Goal: Use online tool/utility: Utilize a website feature to perform a specific function

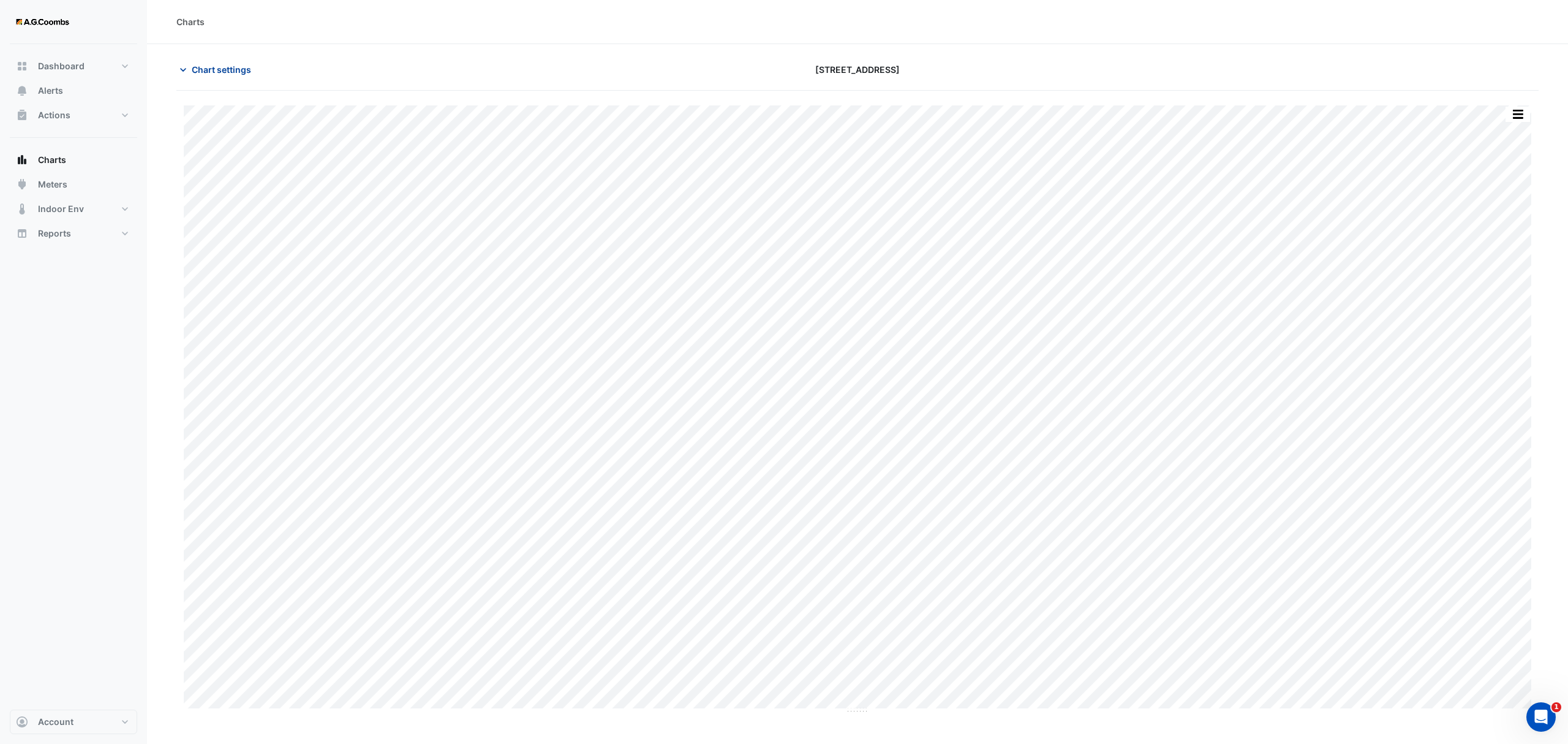
click at [198, 69] on span "Chart settings" at bounding box center [221, 69] width 60 height 13
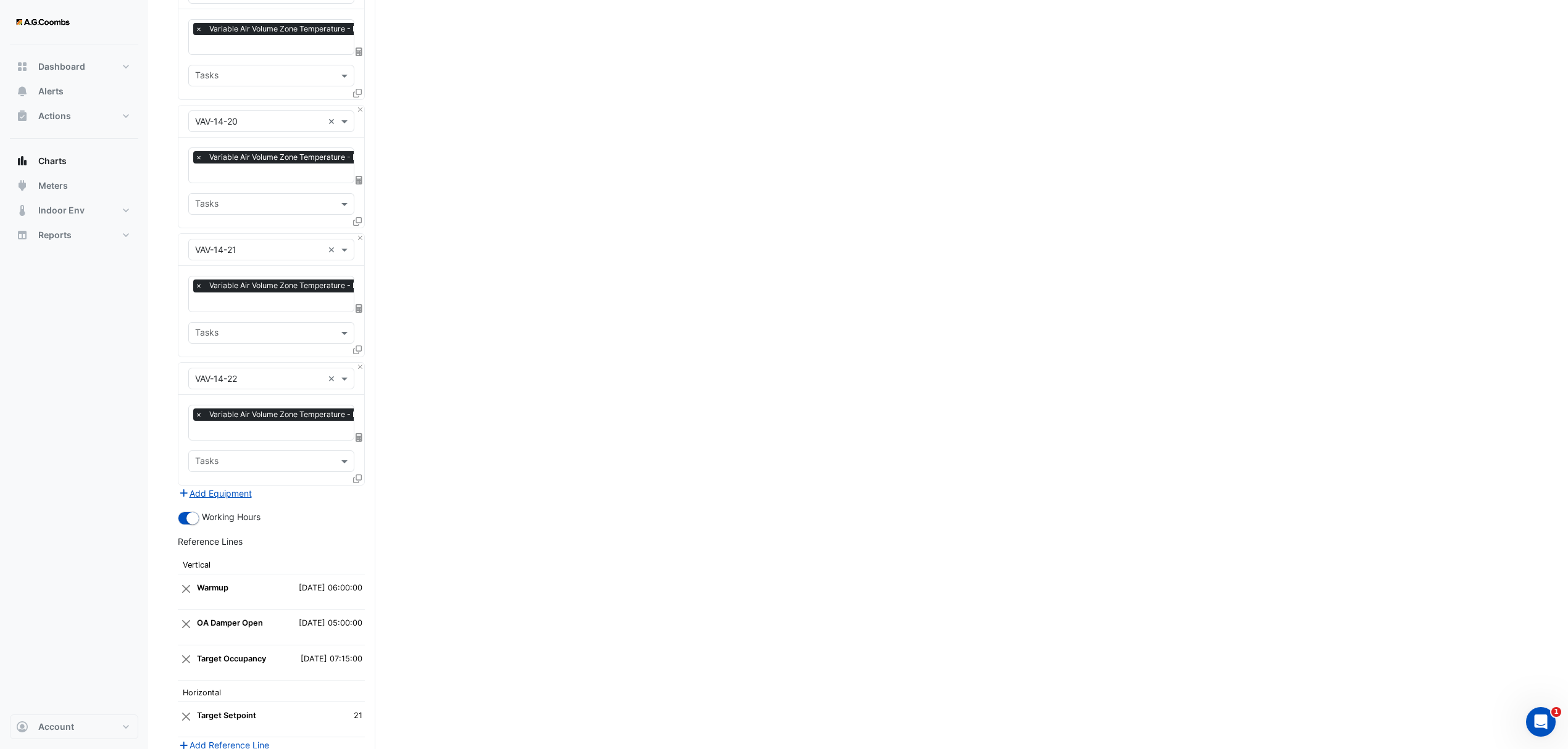
scroll to position [2900, 0]
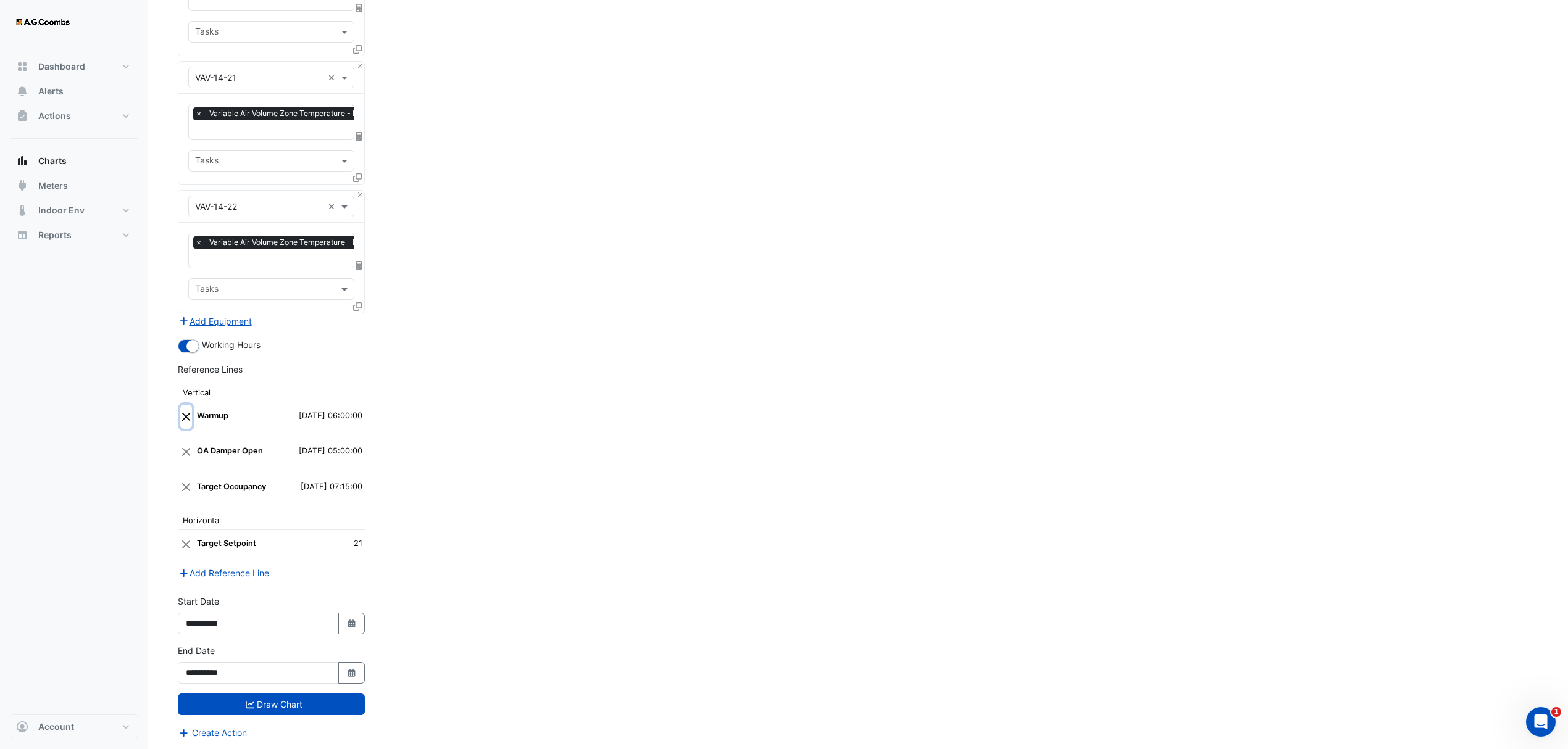
click at [183, 414] on button "Close" at bounding box center [185, 416] width 11 height 24
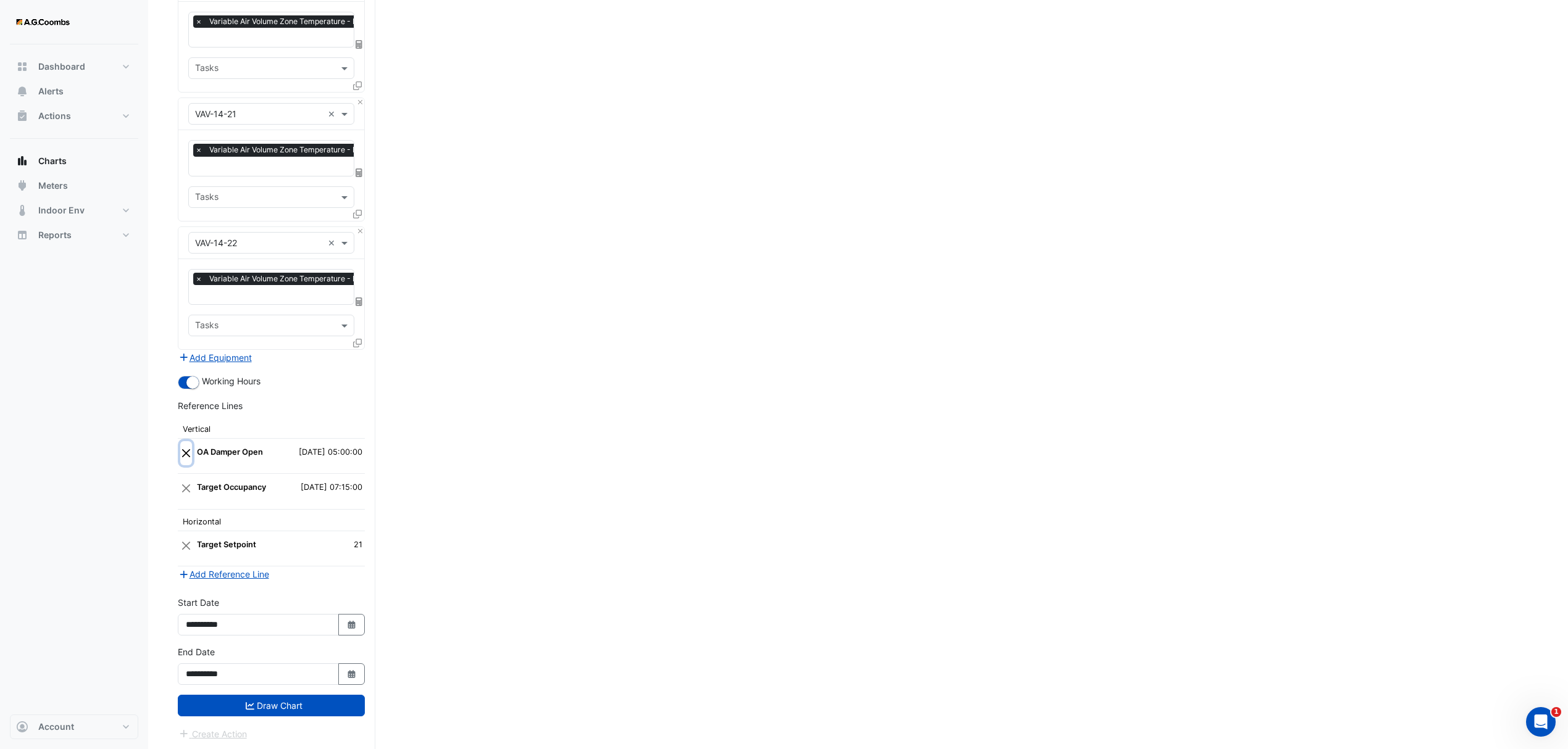
click at [181, 452] on button "Close" at bounding box center [185, 453] width 11 height 24
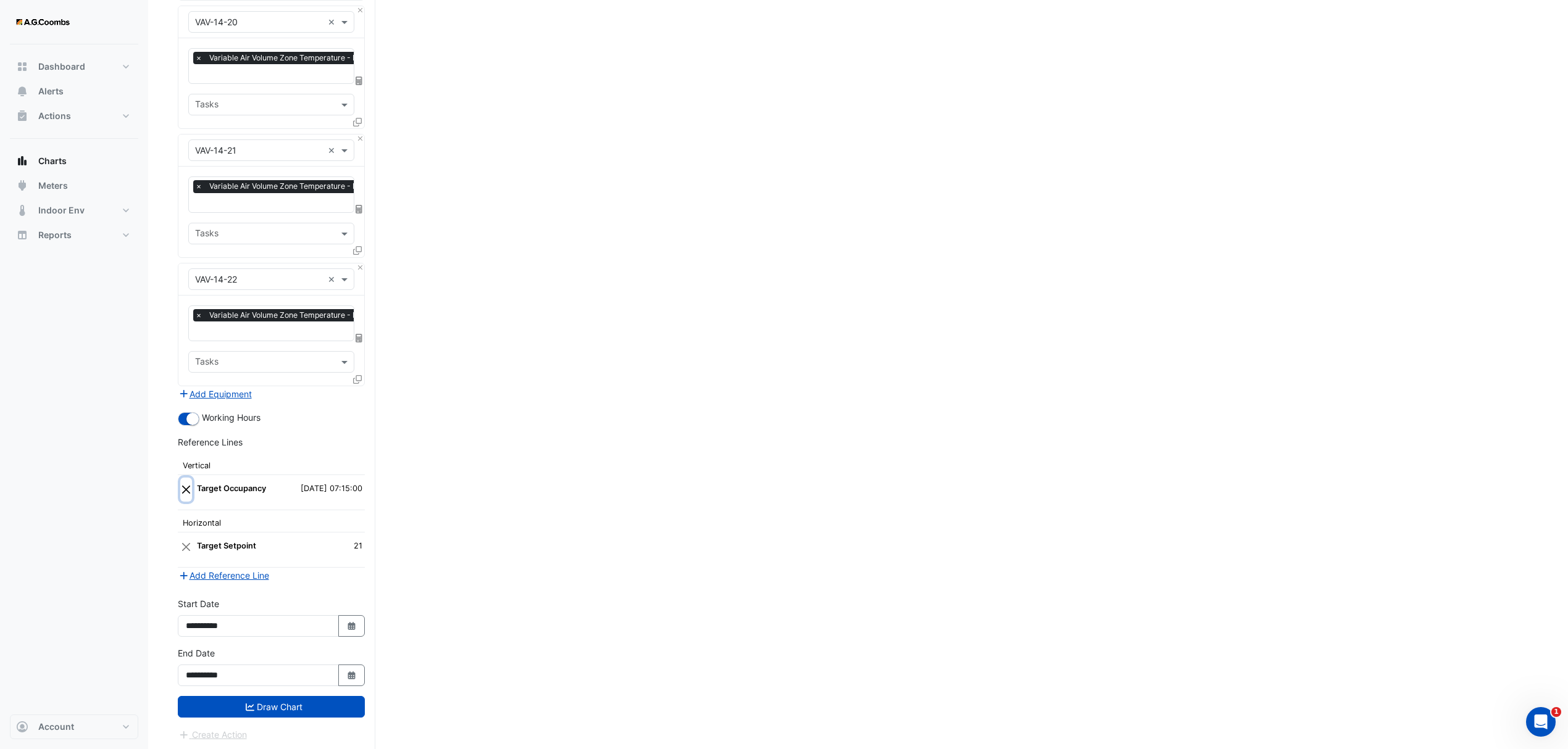
drag, startPoint x: 188, startPoint y: 482, endPoint x: 230, endPoint y: 608, distance: 132.8
click at [188, 482] on button "Close" at bounding box center [185, 489] width 11 height 24
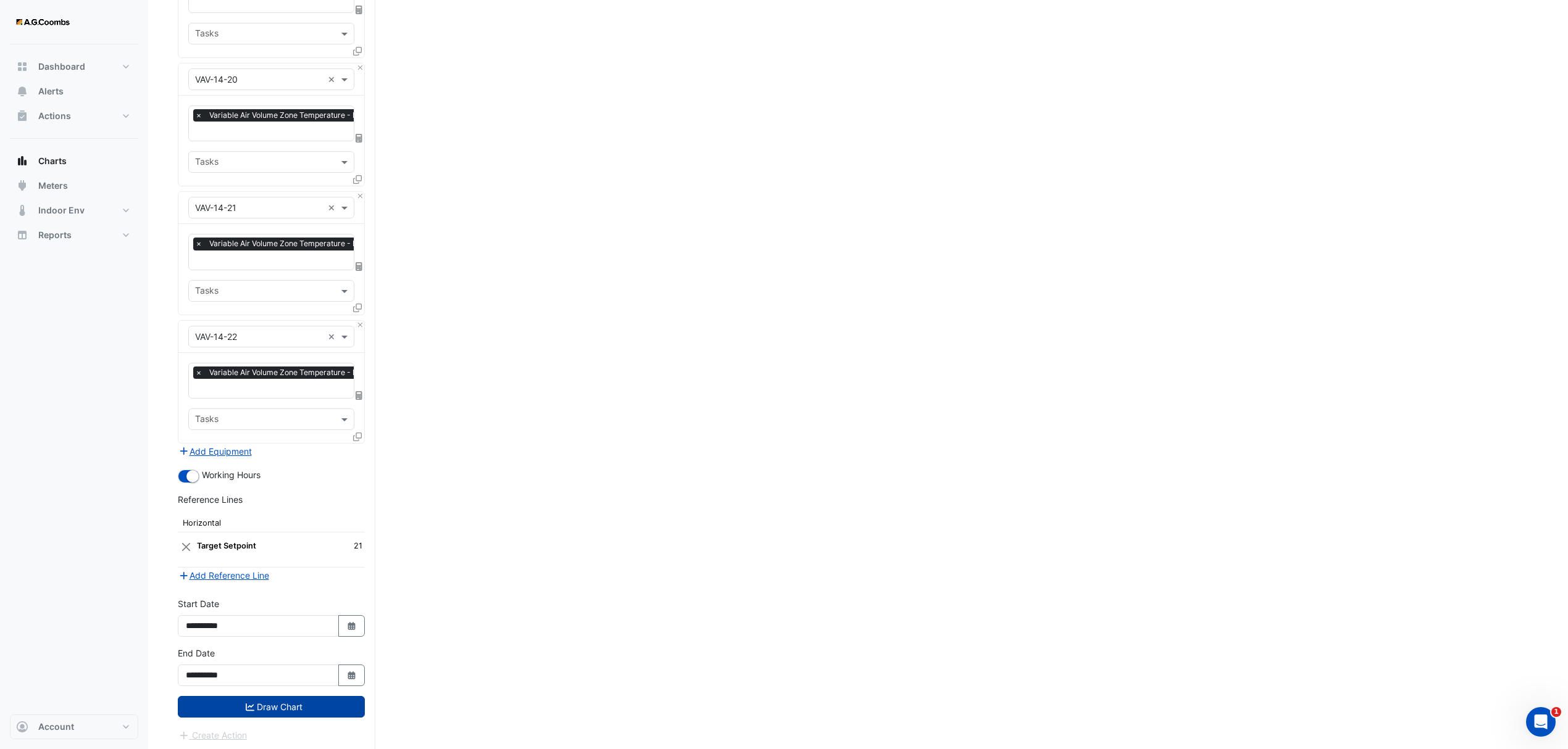
click at [284, 701] on button "Draw Chart" at bounding box center [271, 706] width 187 height 21
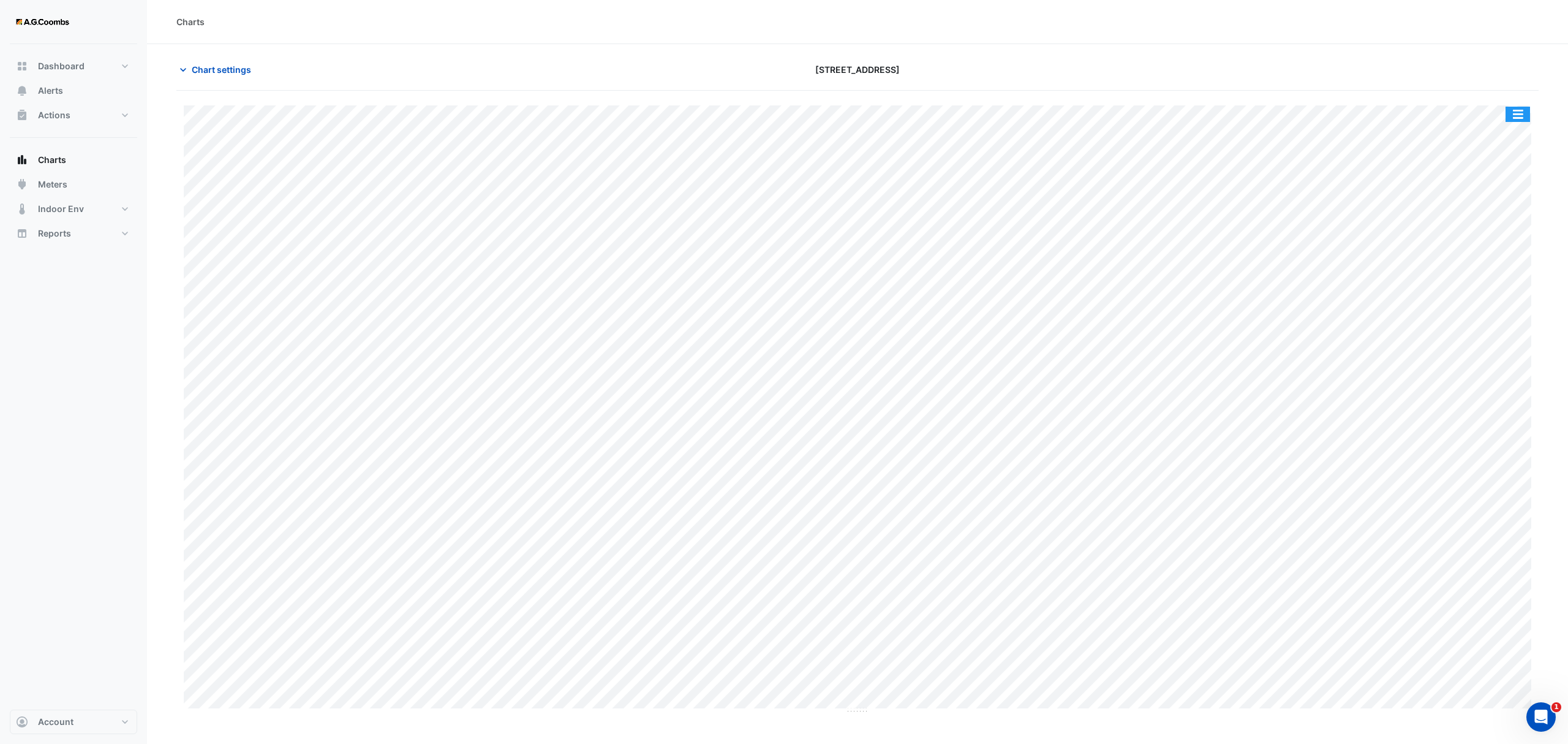
click at [1511, 117] on button "button" at bounding box center [1518, 114] width 24 height 15
click at [1496, 200] on div "Save as JPEG" at bounding box center [1493, 201] width 73 height 21
click at [221, 75] on span "Chart settings" at bounding box center [221, 69] width 60 height 13
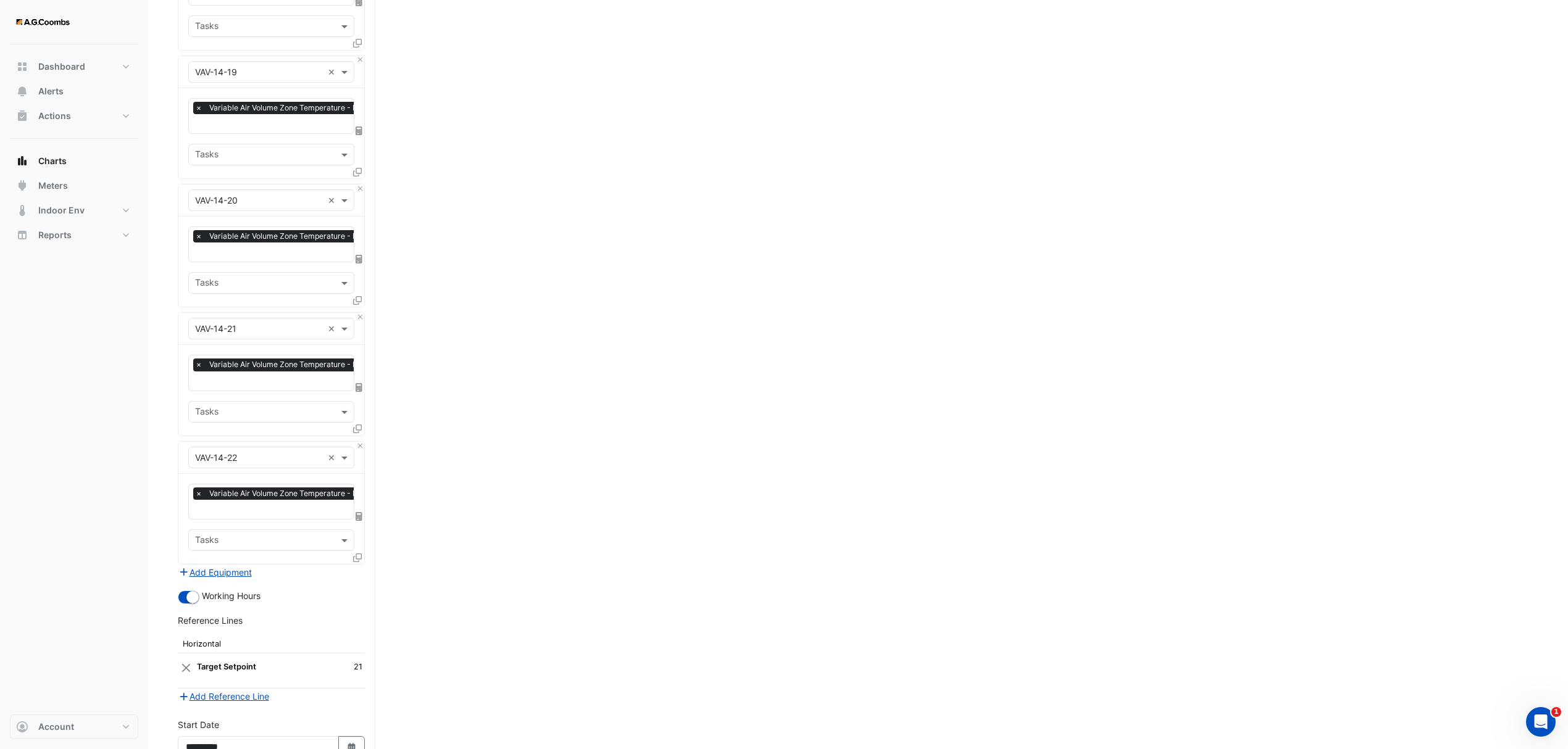
scroll to position [2770, 0]
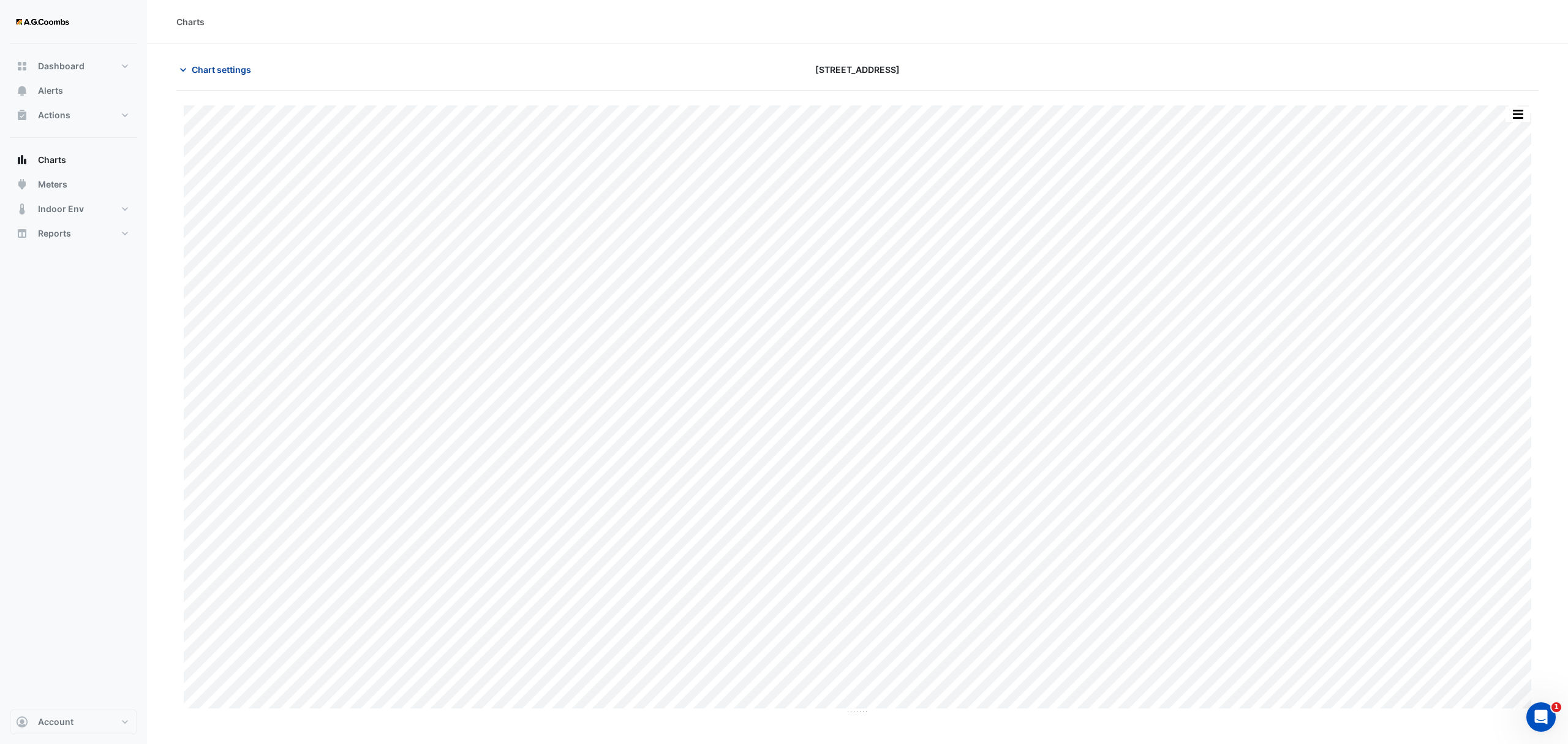
click at [216, 60] on button "Chart settings" at bounding box center [217, 70] width 82 height 21
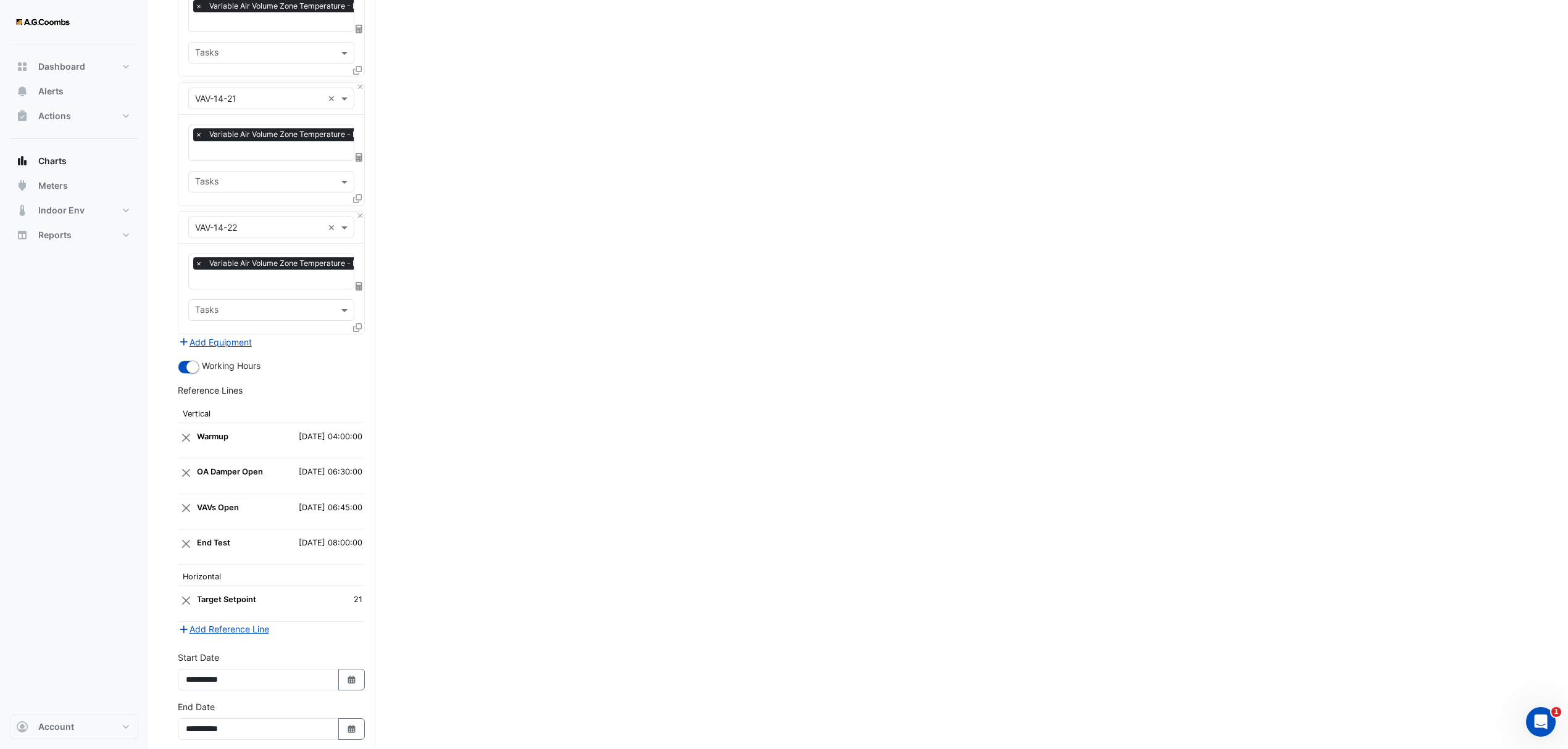
scroll to position [2935, 0]
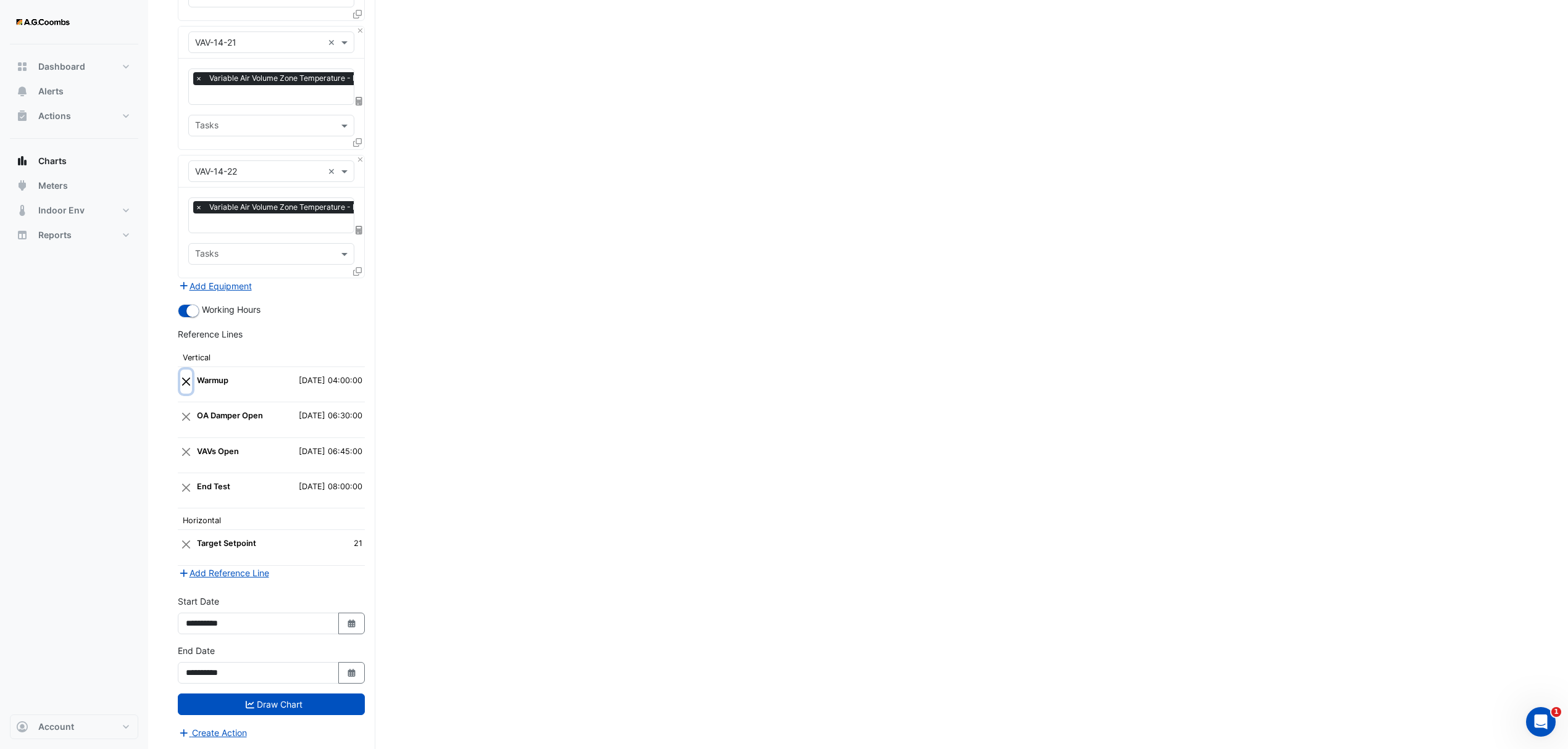
click at [188, 380] on button "Close" at bounding box center [185, 381] width 11 height 24
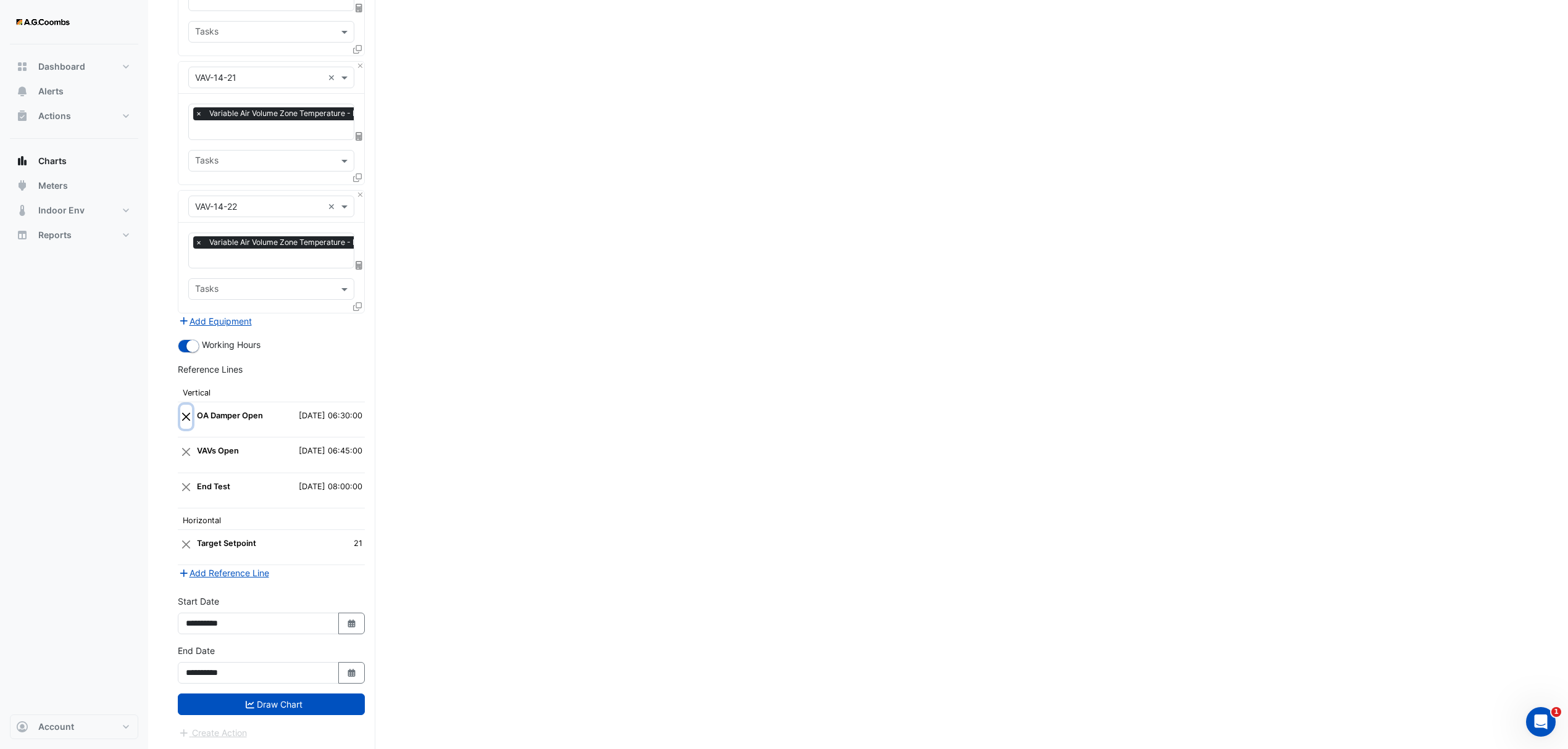
click at [183, 405] on button "Close" at bounding box center [185, 416] width 11 height 24
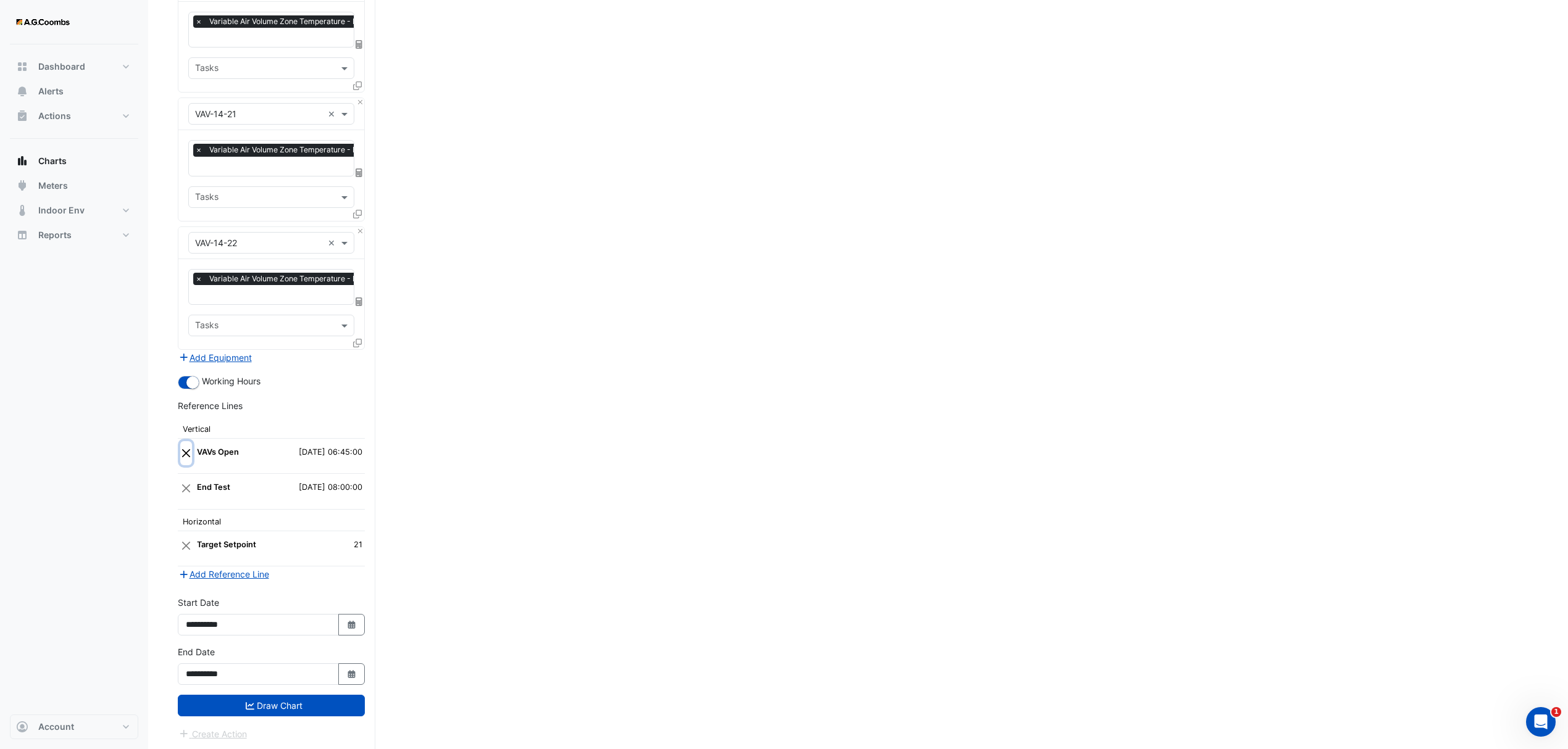
click at [188, 448] on button "Close" at bounding box center [185, 453] width 11 height 24
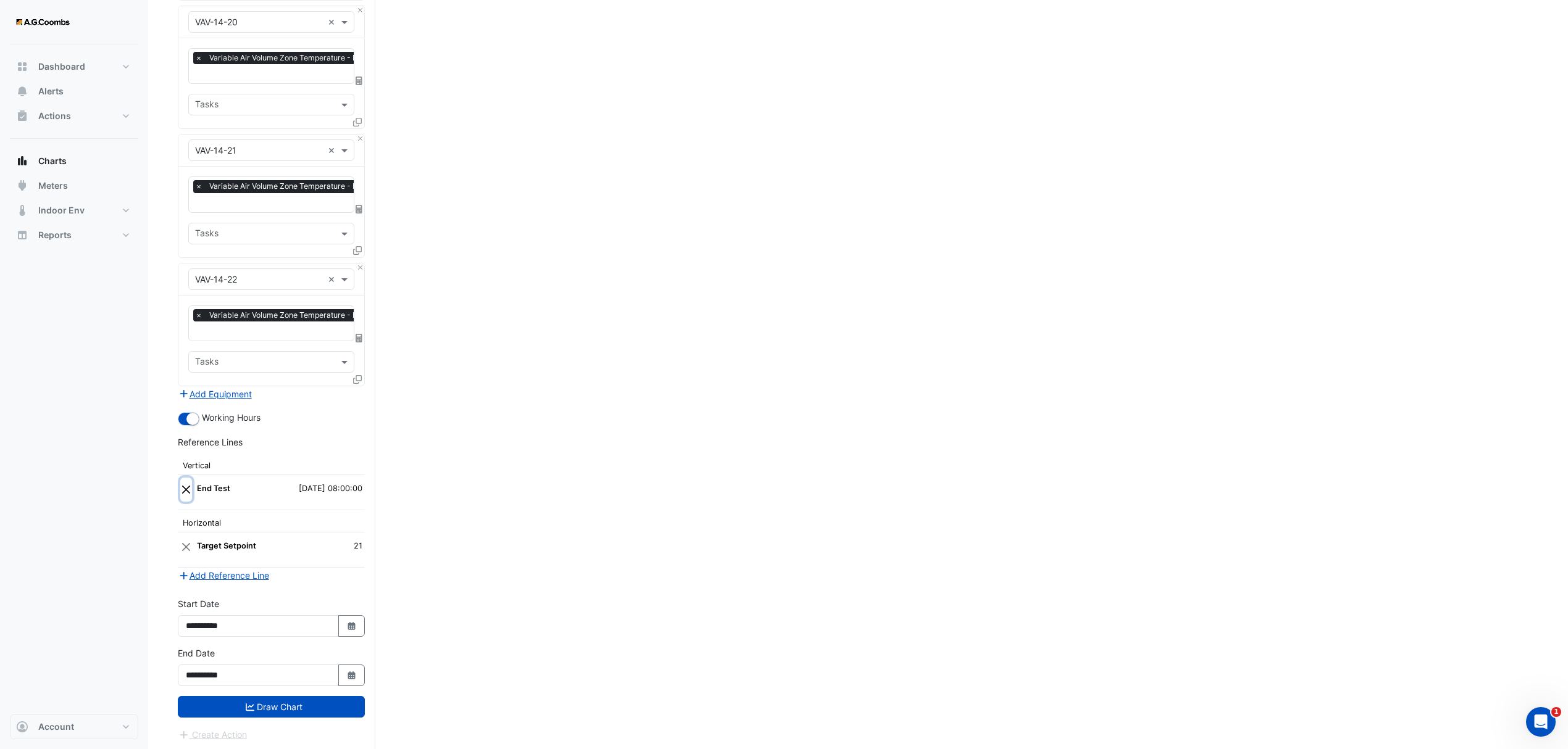
click at [184, 485] on button "Close" at bounding box center [185, 489] width 11 height 24
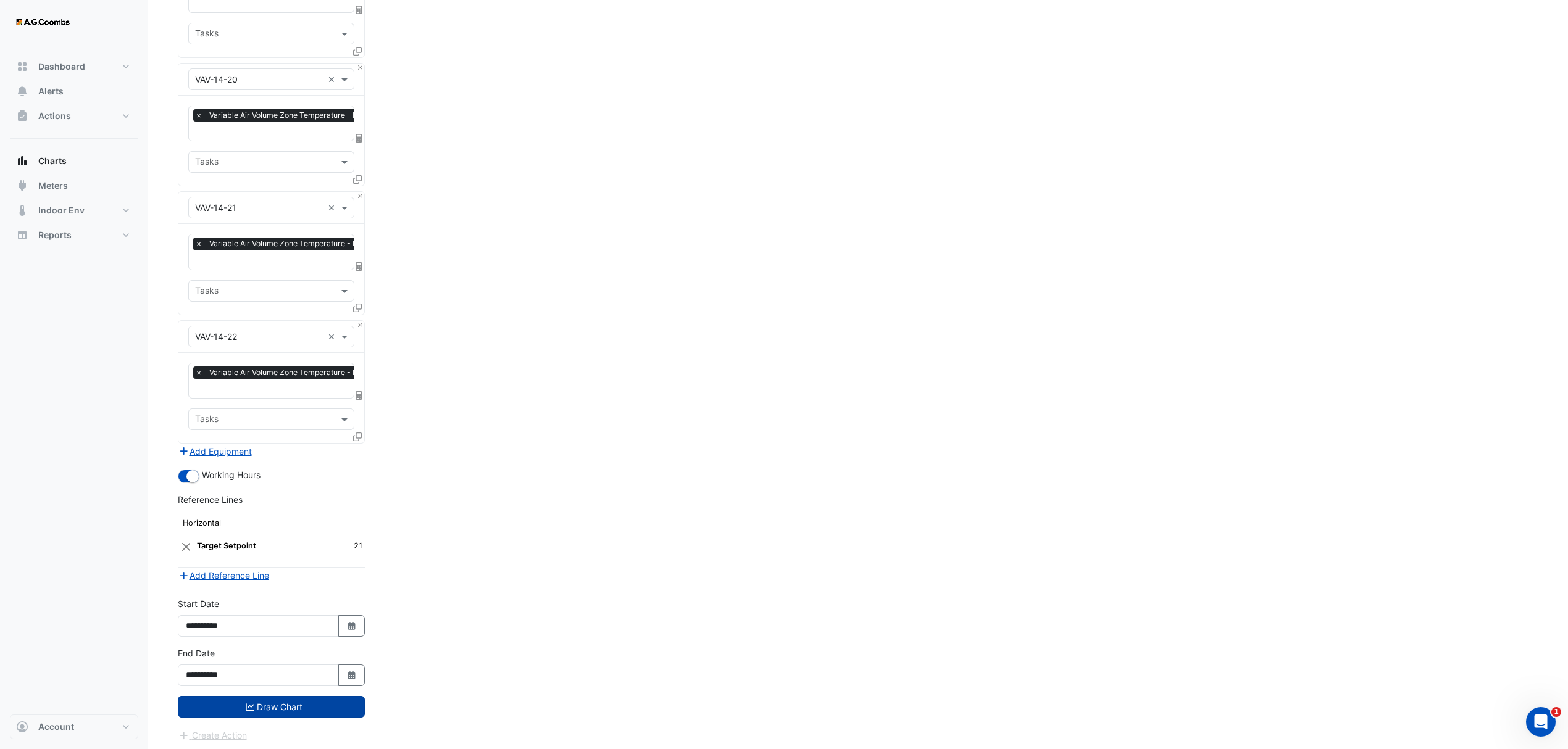
click at [229, 711] on button "Draw Chart" at bounding box center [271, 706] width 187 height 21
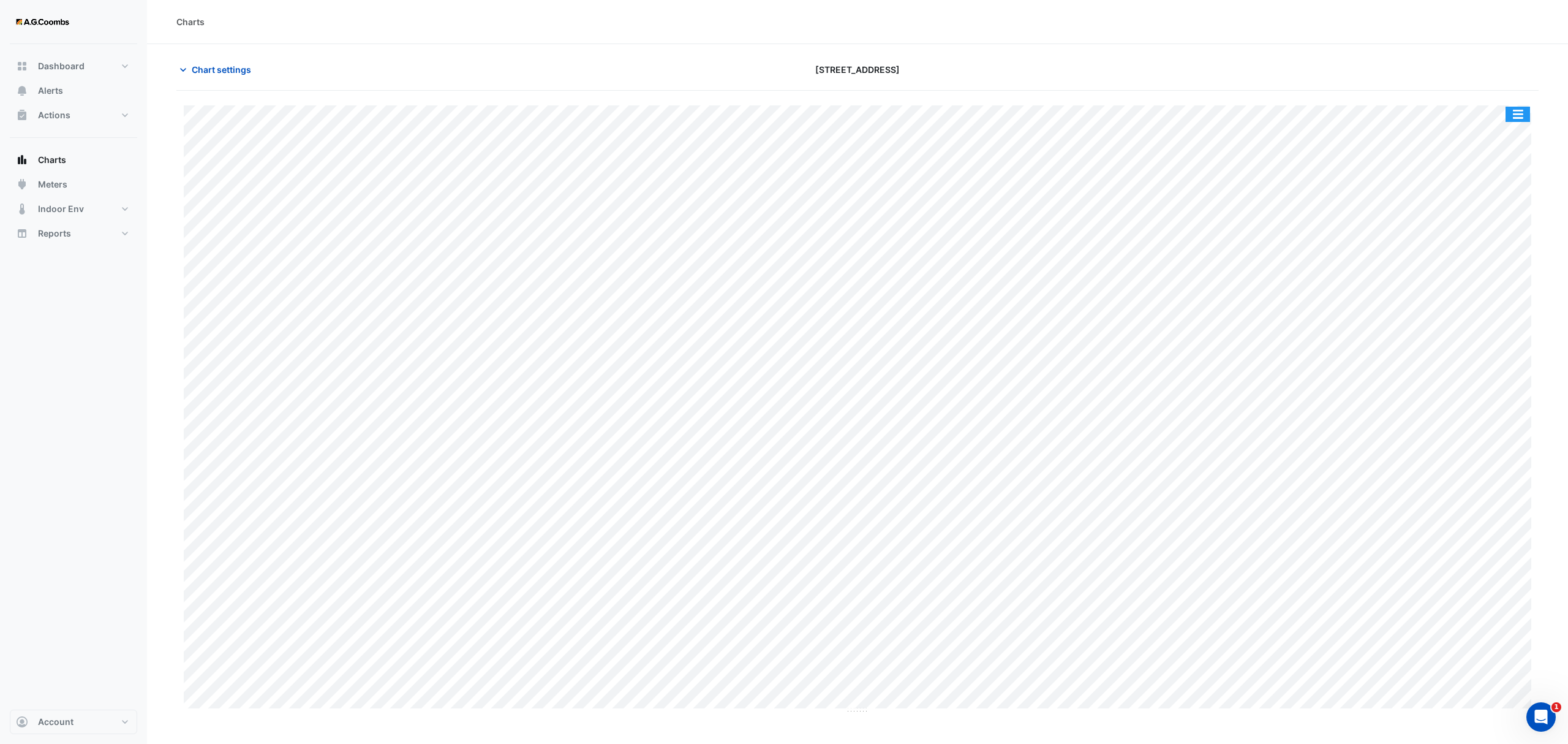
click at [1510, 111] on button "button" at bounding box center [1518, 114] width 24 height 15
click at [1496, 204] on div "Save as JPEG" at bounding box center [1493, 201] width 73 height 21
click at [201, 70] on span "Chart settings" at bounding box center [221, 69] width 60 height 13
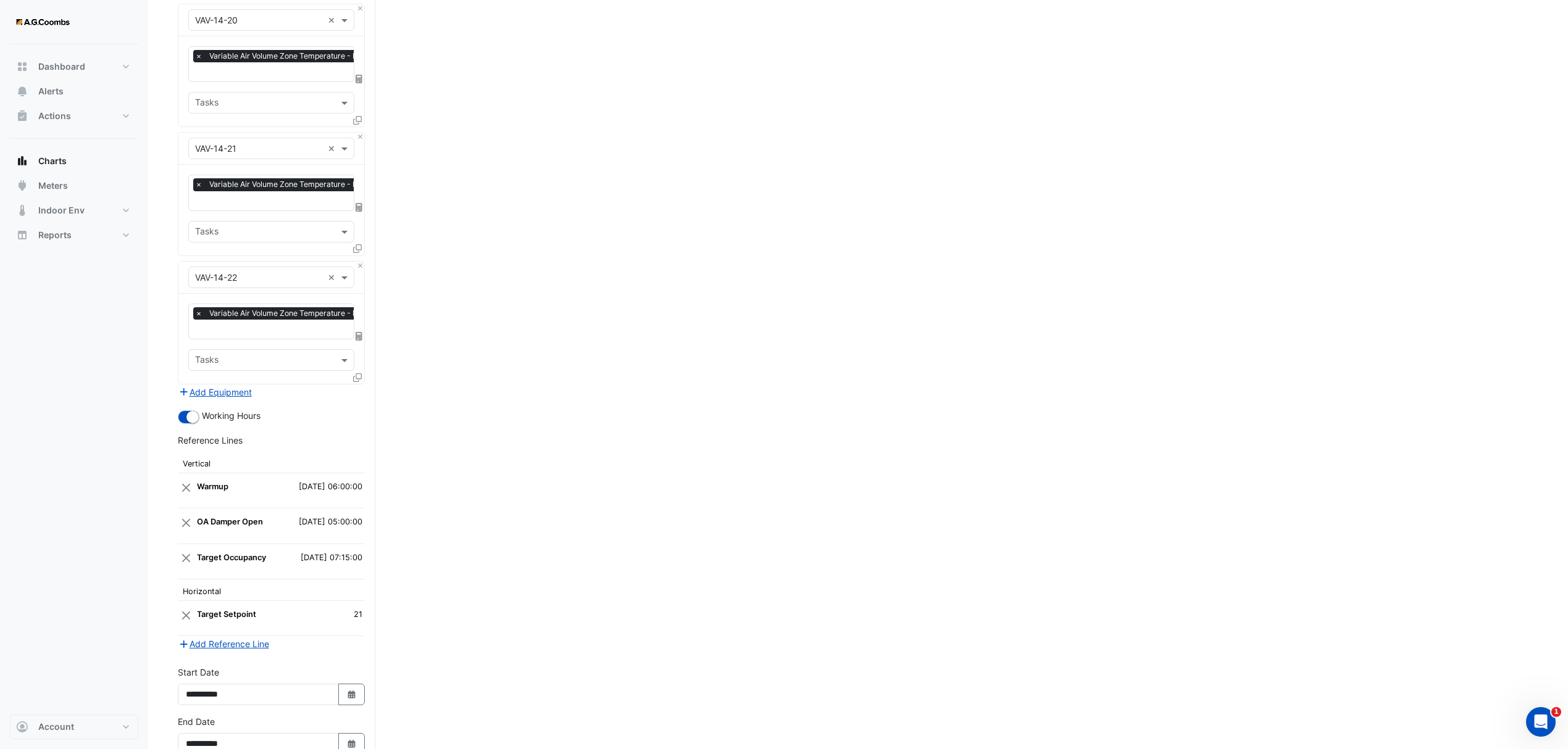
scroll to position [2900, 0]
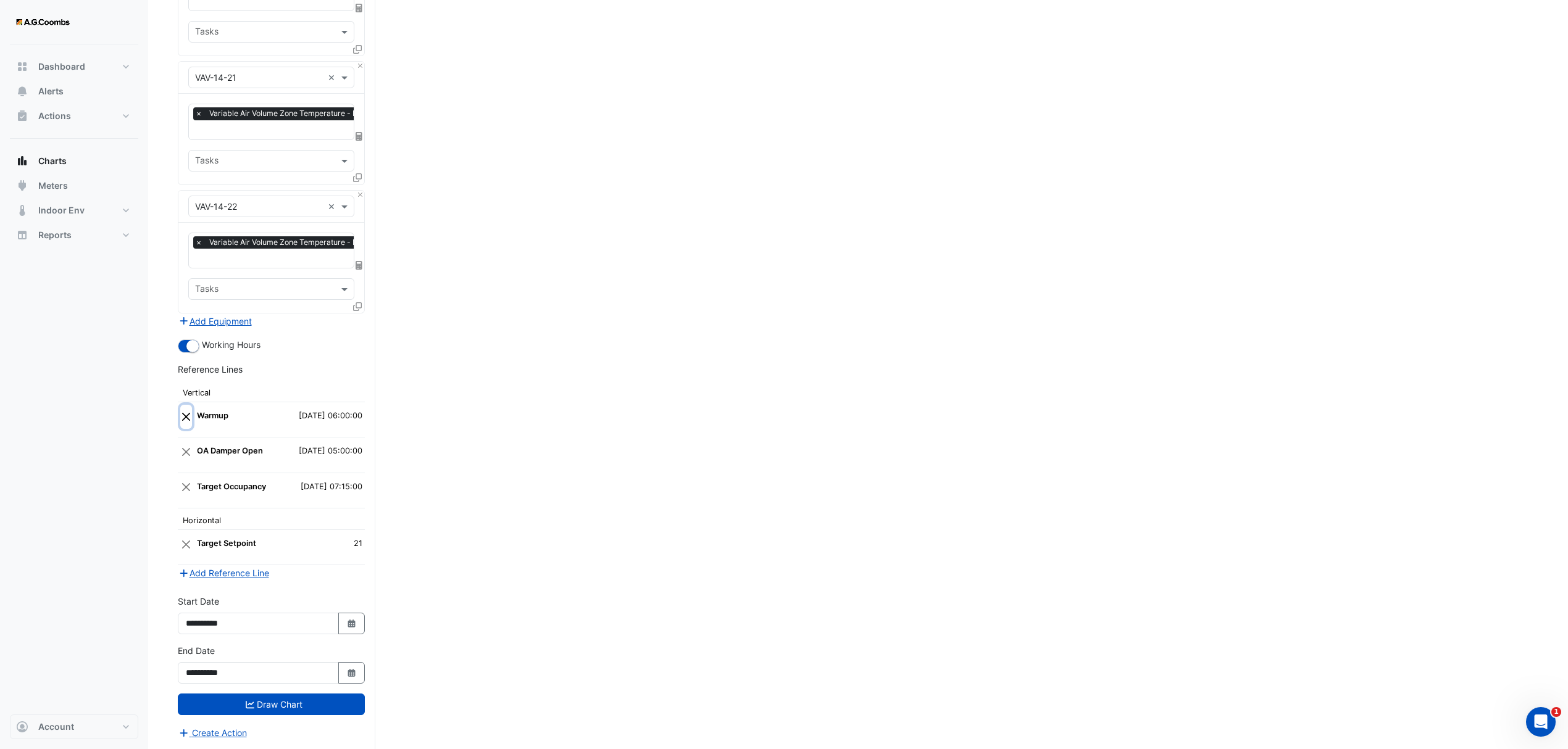
click at [189, 415] on button "Close" at bounding box center [185, 416] width 11 height 24
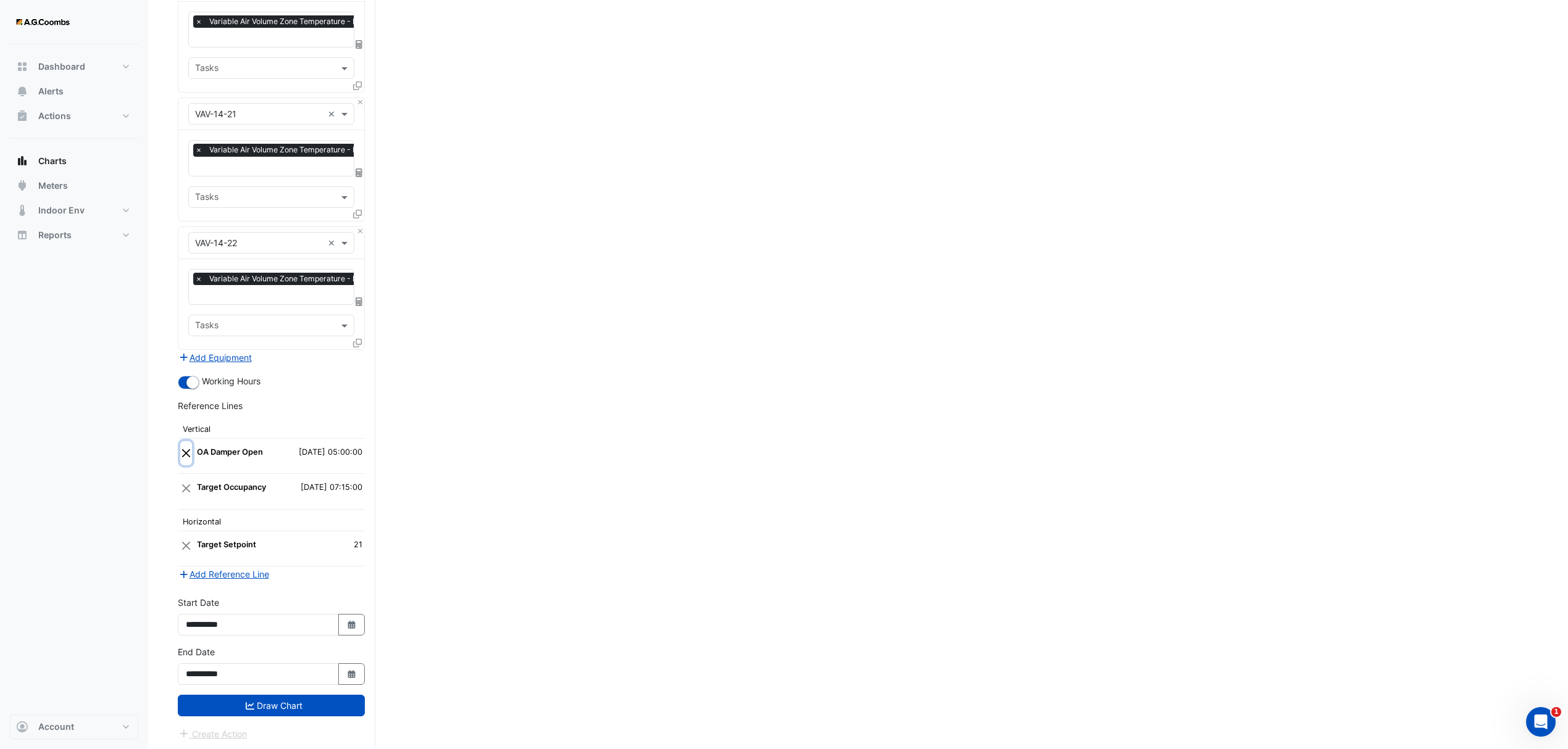
click at [191, 447] on button "Close" at bounding box center [185, 453] width 11 height 24
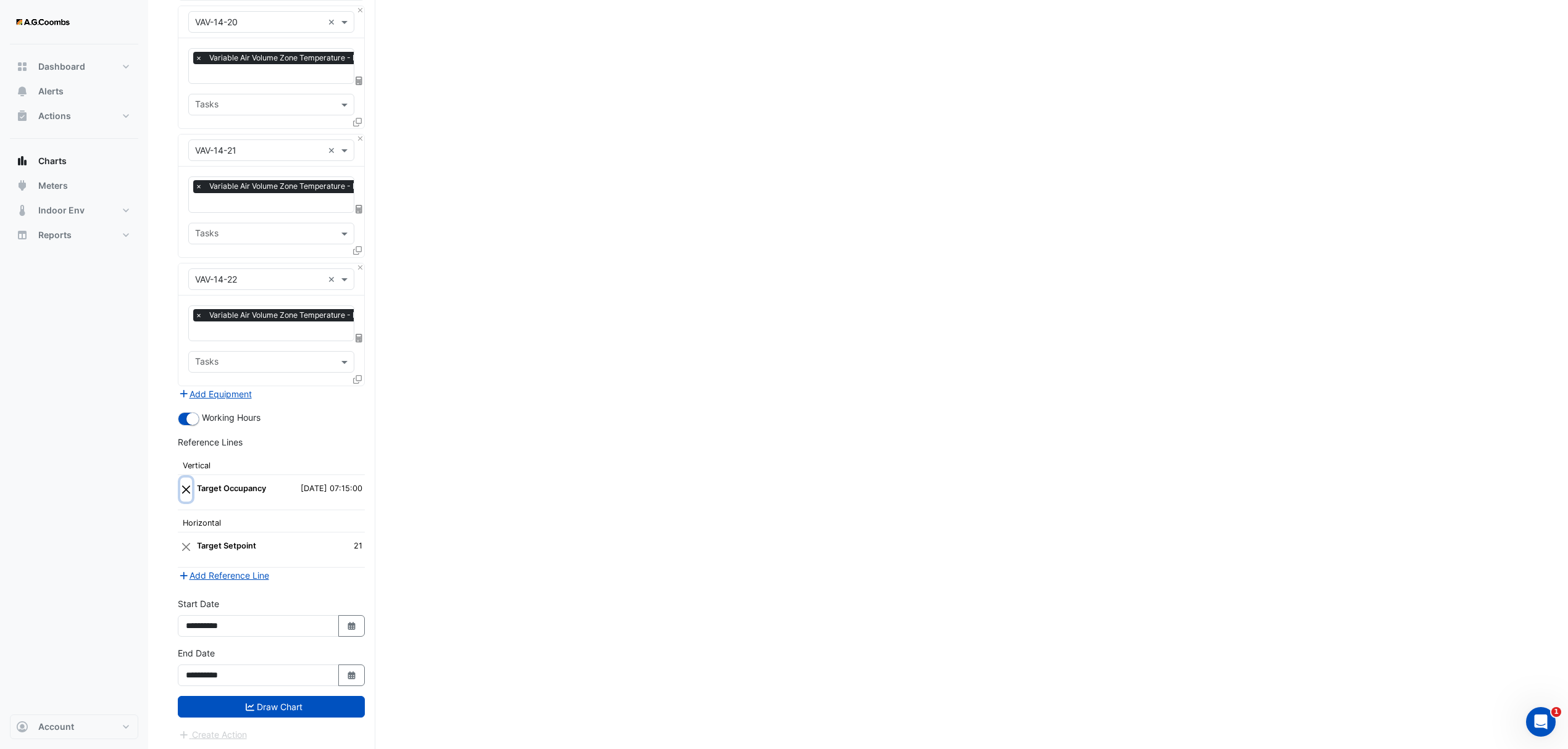
click at [191, 488] on button "Close" at bounding box center [185, 489] width 11 height 24
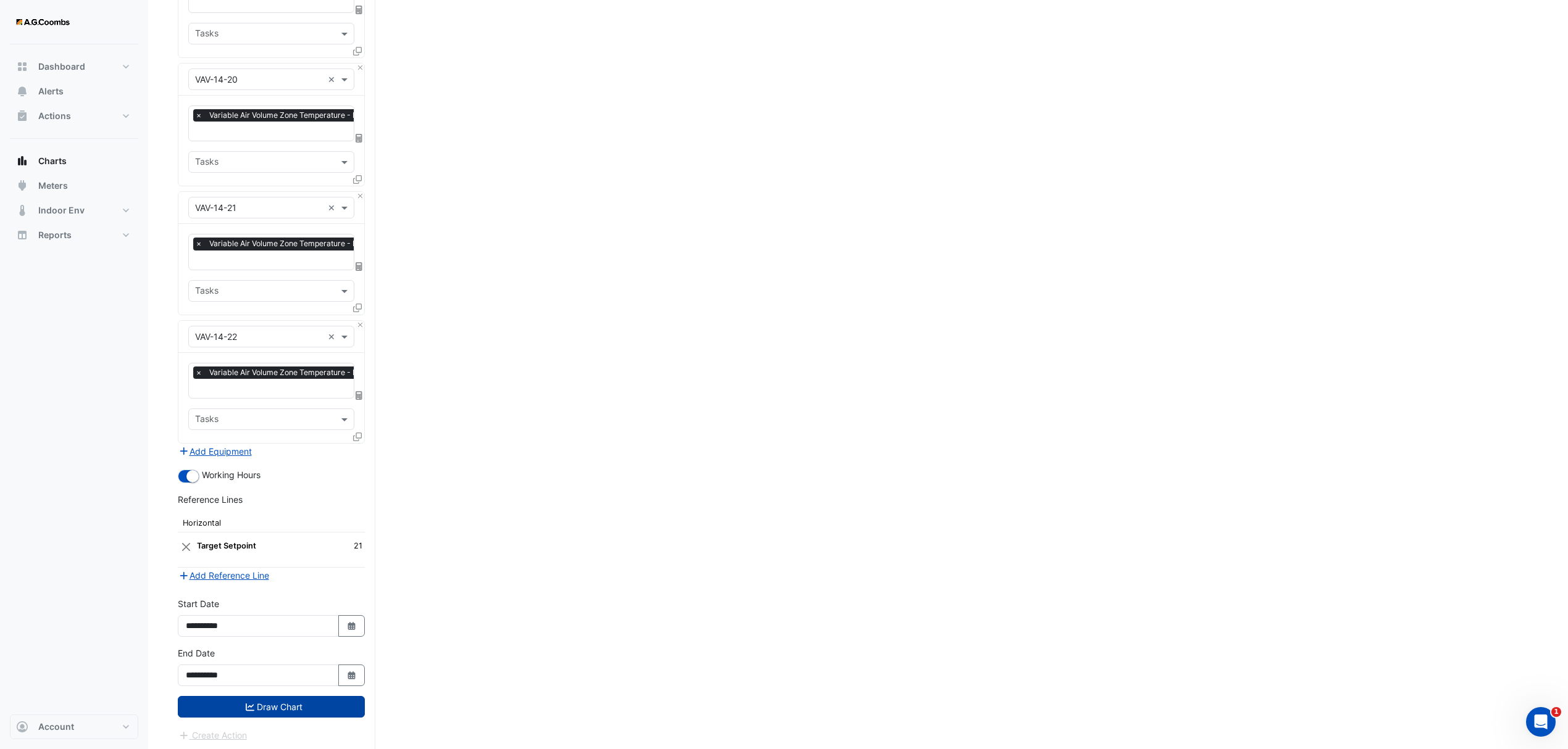
click at [250, 704] on icon "submit" at bounding box center [249, 706] width 8 height 8
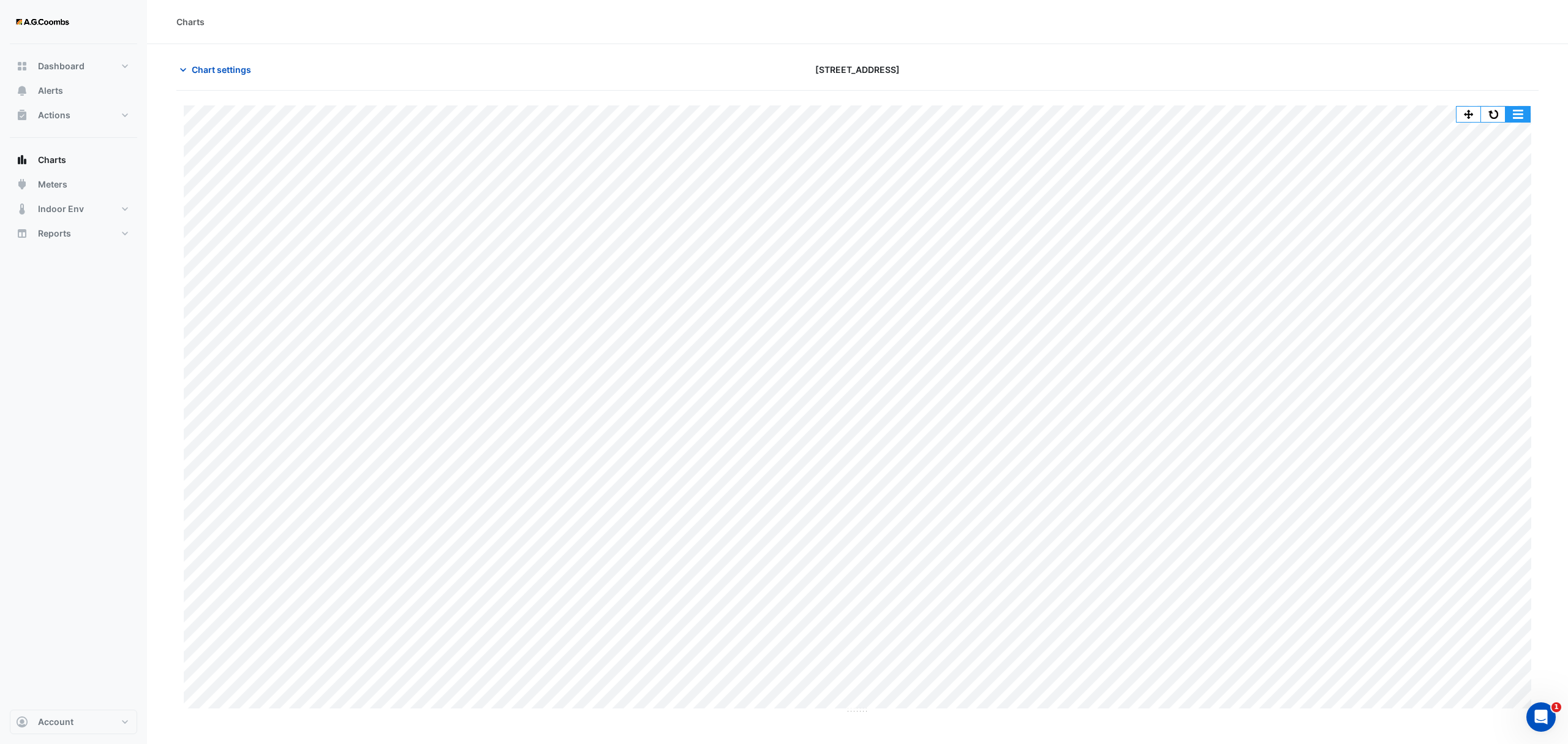
click at [1527, 120] on button "button" at bounding box center [1518, 114] width 24 height 15
click at [1513, 201] on div "Save as JPEG" at bounding box center [1493, 201] width 73 height 21
click at [203, 69] on span "Chart settings" at bounding box center [221, 69] width 60 height 13
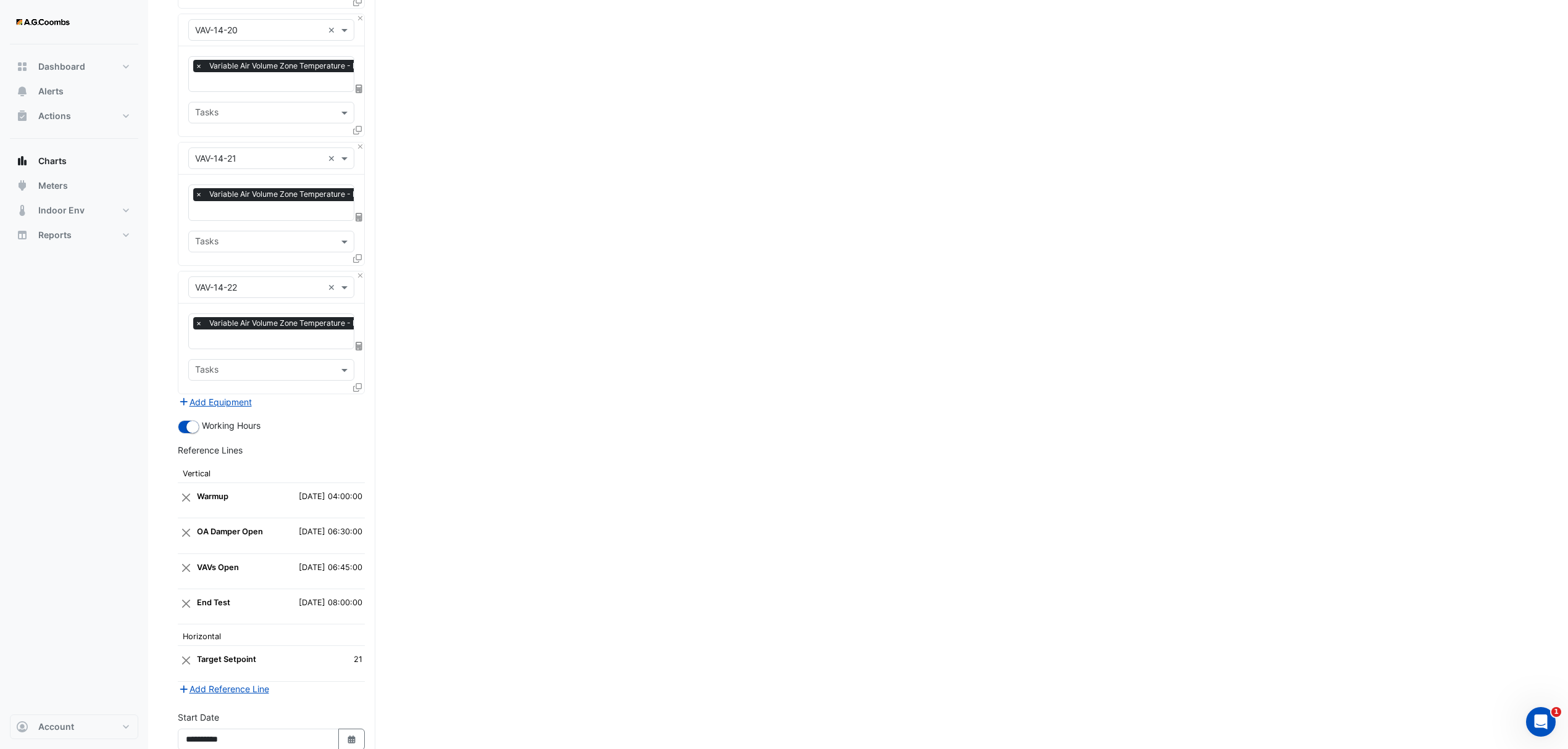
scroll to position [2935, 0]
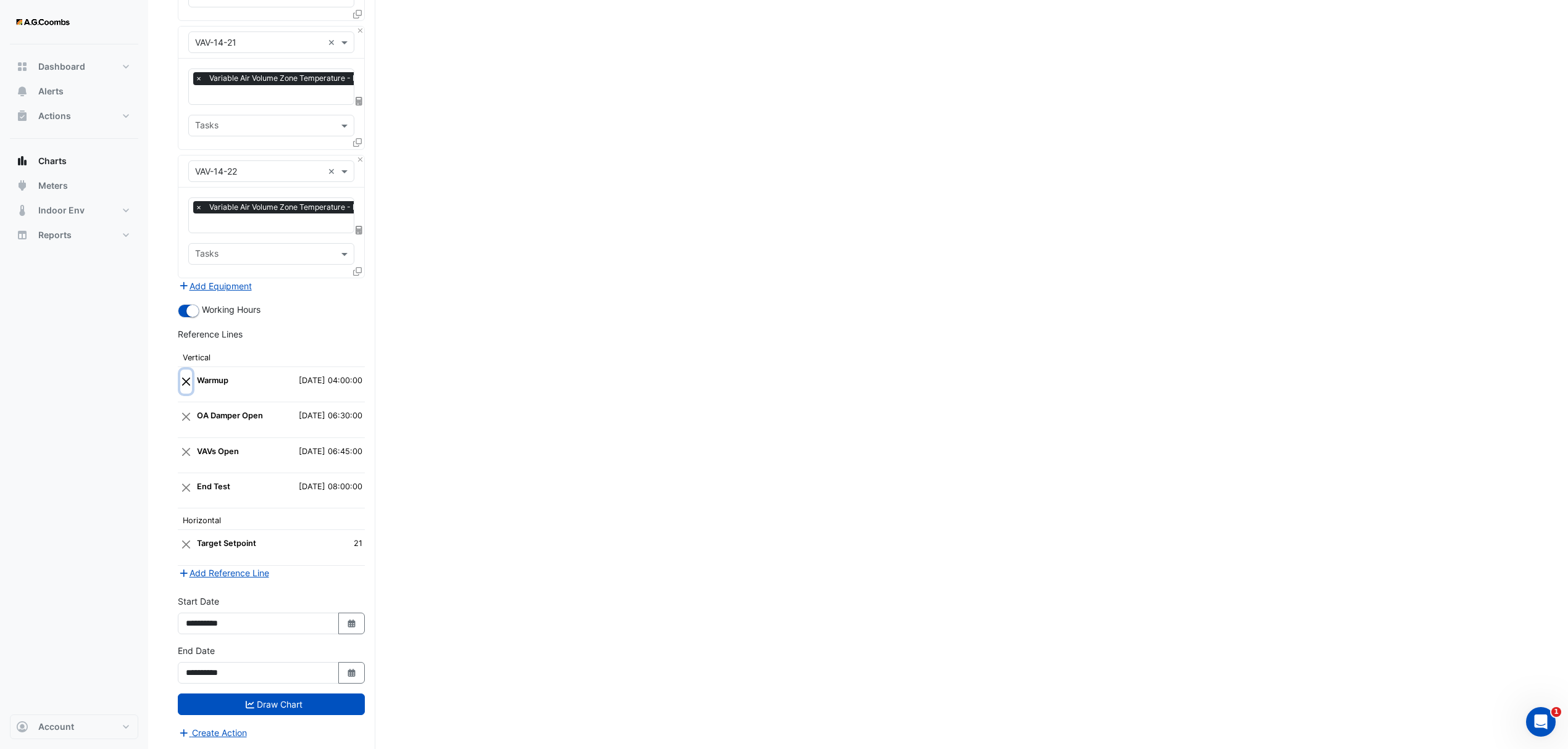
click at [184, 373] on button "Close" at bounding box center [185, 381] width 11 height 24
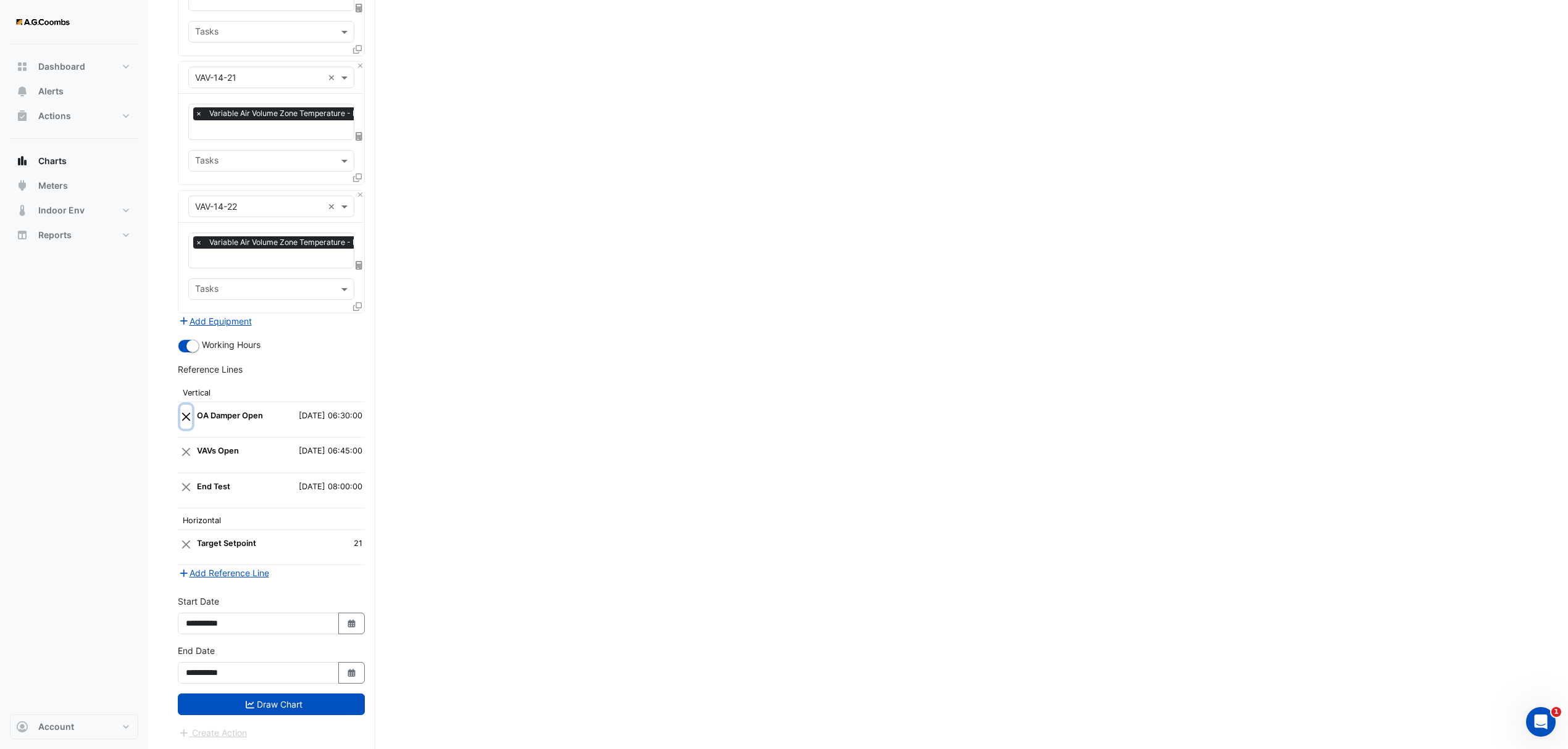
click at [187, 413] on button "Close" at bounding box center [185, 416] width 11 height 24
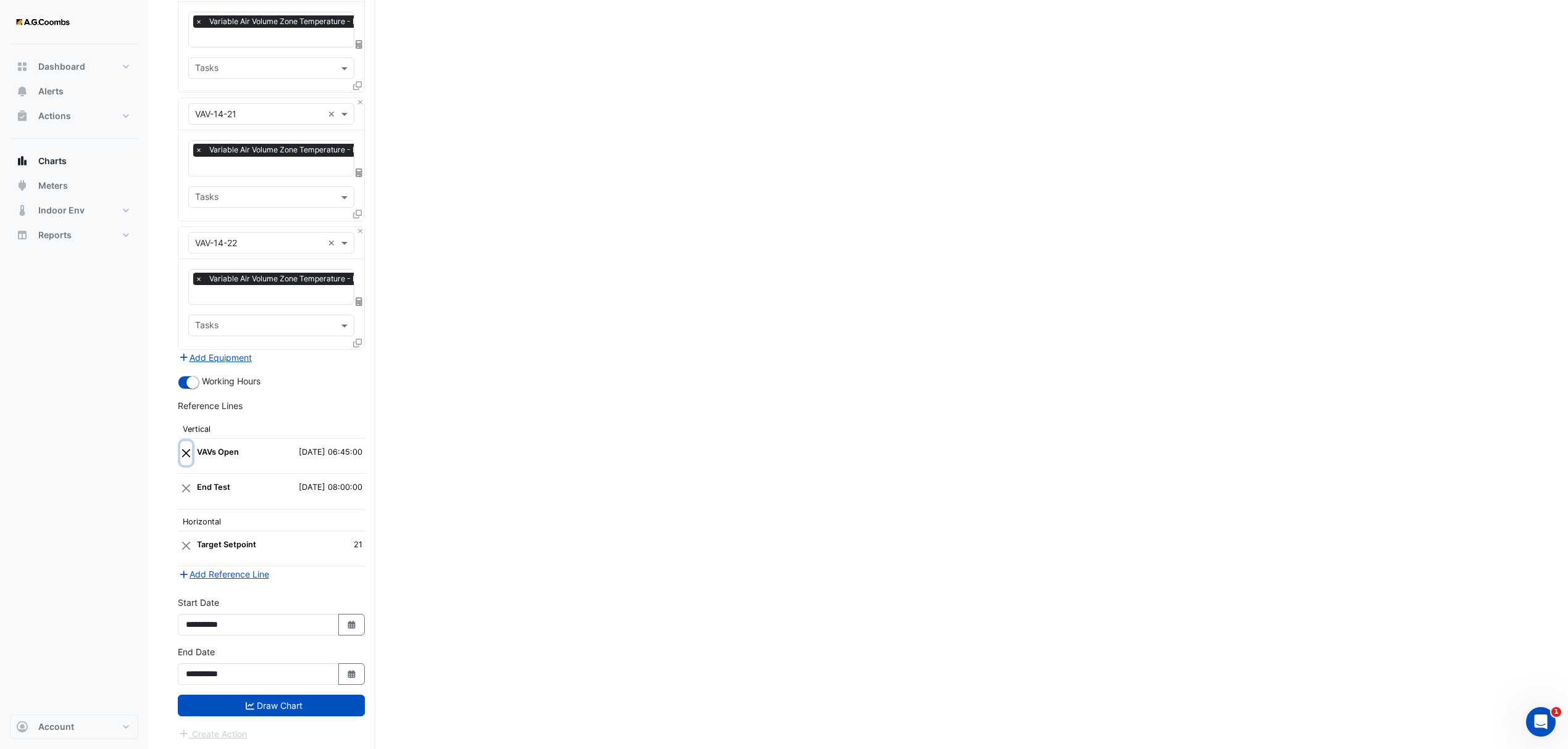
click at [184, 455] on button "Close" at bounding box center [185, 453] width 11 height 24
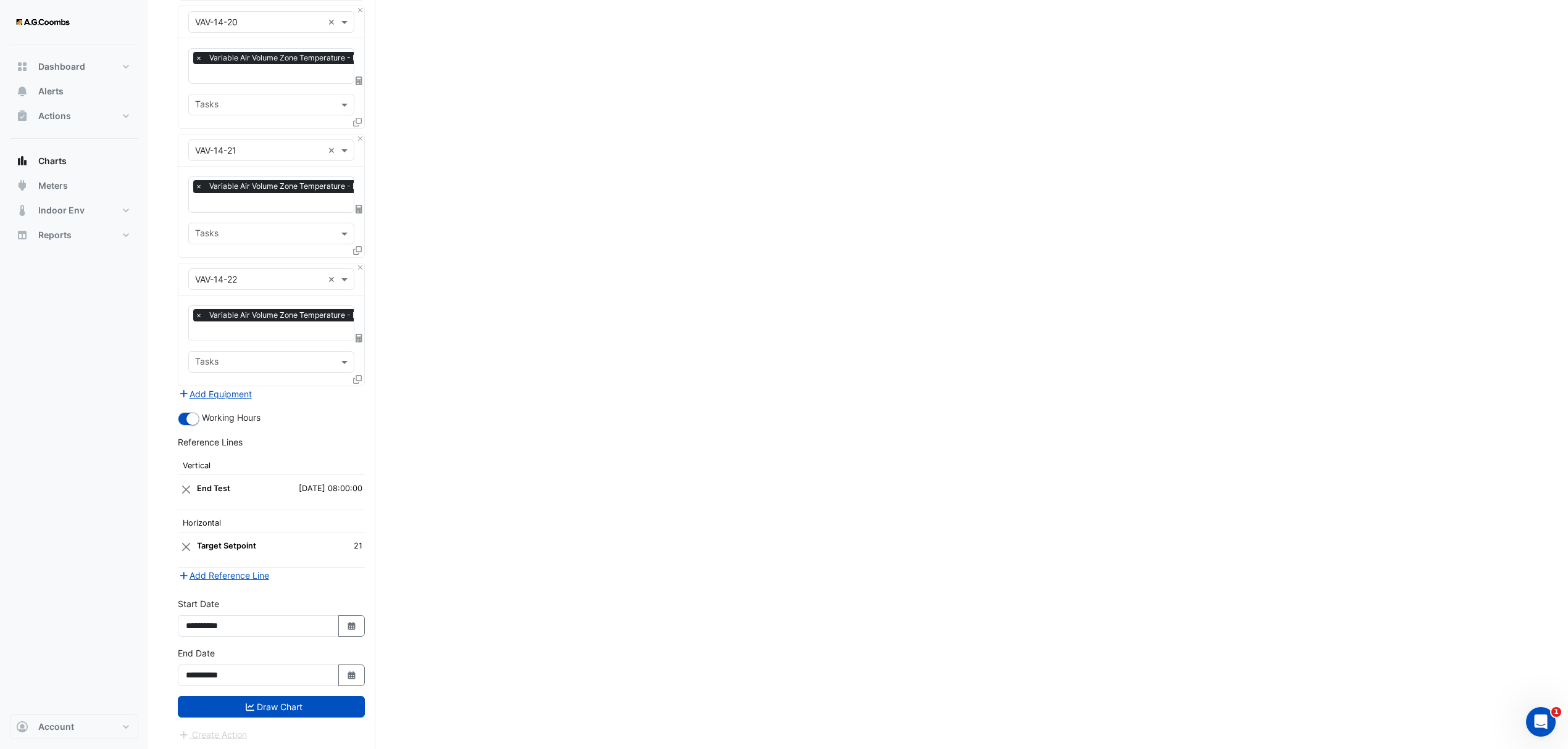
click at [203, 714] on button "Draw Chart" at bounding box center [271, 706] width 187 height 21
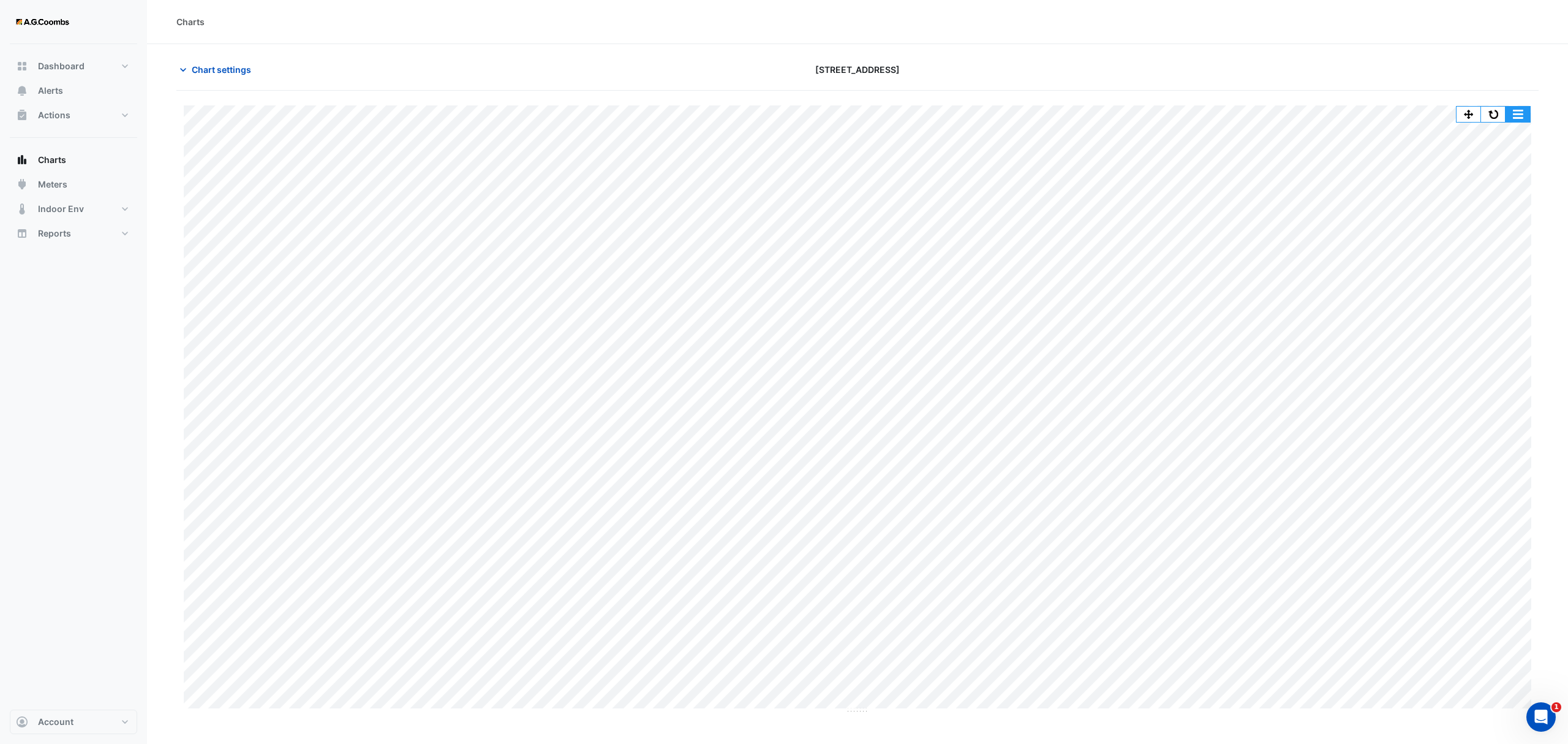
click at [1522, 111] on button "button" at bounding box center [1518, 114] width 24 height 15
click at [1507, 192] on div "Save as JPEG" at bounding box center [1493, 201] width 73 height 21
